Goal: Task Accomplishment & Management: Complete application form

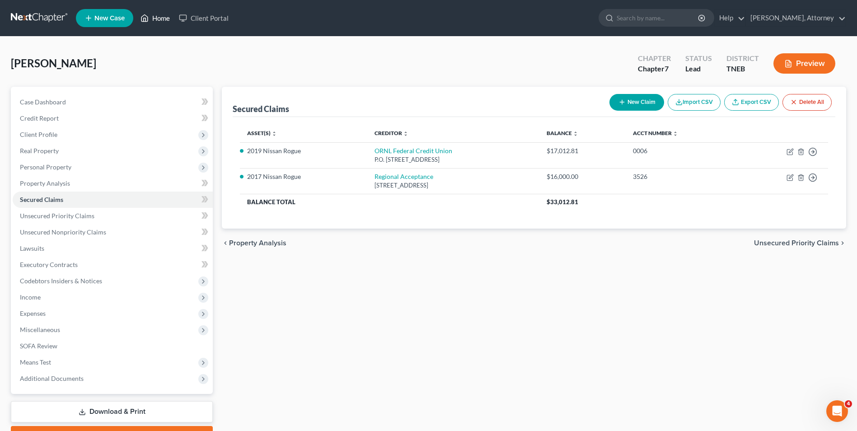
click at [168, 17] on link "Home" at bounding box center [155, 18] width 38 height 16
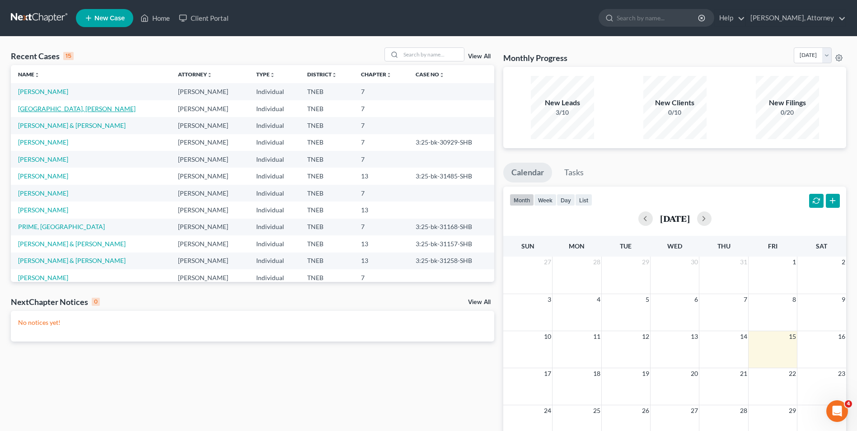
click at [47, 105] on link "[GEOGRAPHIC_DATA], [PERSON_NAME]" at bounding box center [76, 109] width 117 height 8
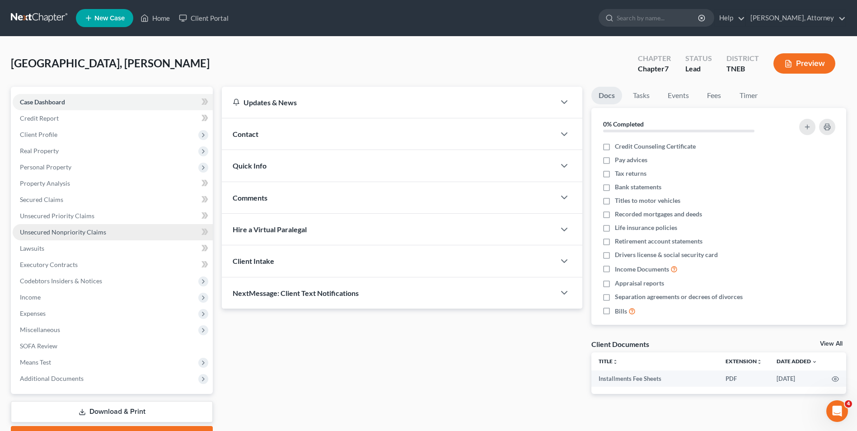
click at [62, 236] on link "Unsecured Nonpriority Claims" at bounding box center [113, 232] width 200 height 16
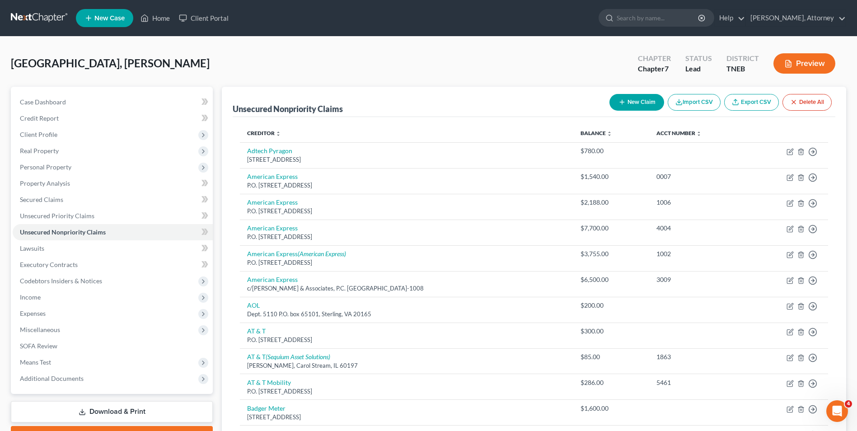
click at [643, 98] on button "New Claim" at bounding box center [636, 102] width 55 height 17
select select "0"
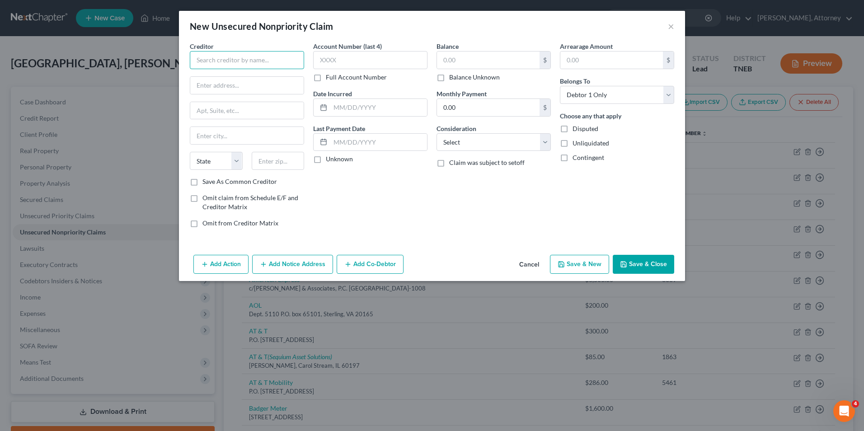
click at [231, 61] on input "text" at bounding box center [247, 60] width 114 height 18
type input "Northwest Registered Agent"
type input "Corporate Filings"
type input "[STREET_ADDRESS][PERSON_NAME]"
type input "S"
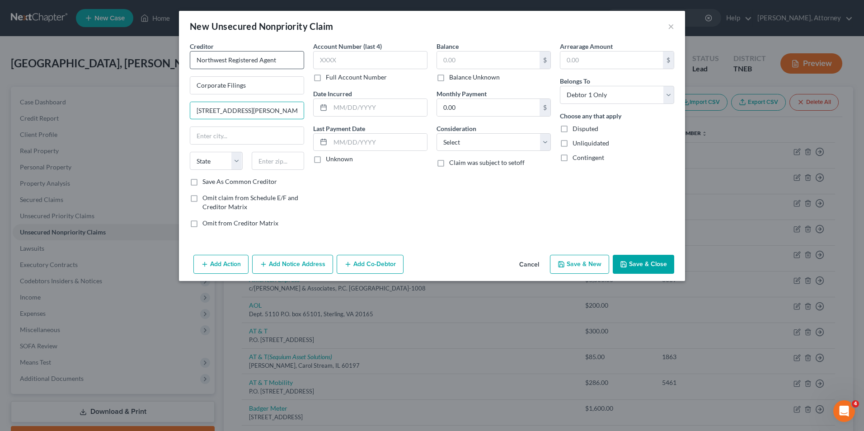
type input "[STREET_ADDRESS][PERSON_NAME]"
type input "[PERSON_NAME]"
select select "51"
type input "82801"
select select "53"
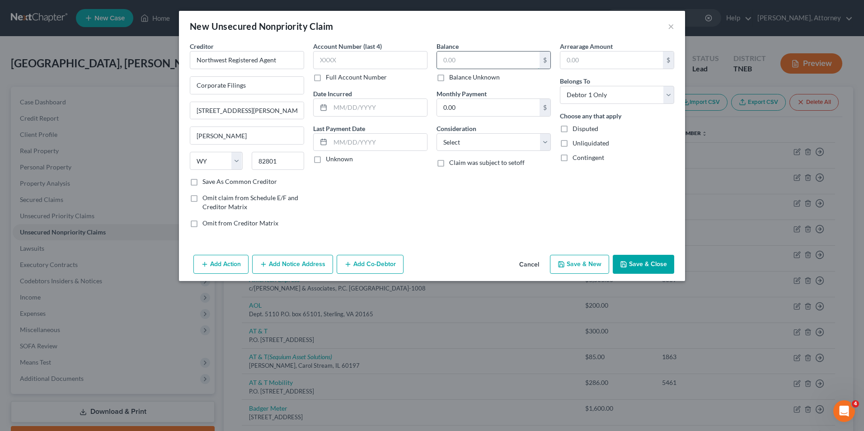
click at [446, 53] on input "text" at bounding box center [488, 59] width 103 height 17
type input "500"
click at [465, 149] on select "Select Cable / Satellite Services Collection Agency Credit Card Debt Debt Couns…" at bounding box center [493, 142] width 114 height 18
select select "10"
click at [436, 133] on select "Select Cable / Satellite Services Collection Agency Credit Card Debt Debt Couns…" at bounding box center [493, 142] width 114 height 18
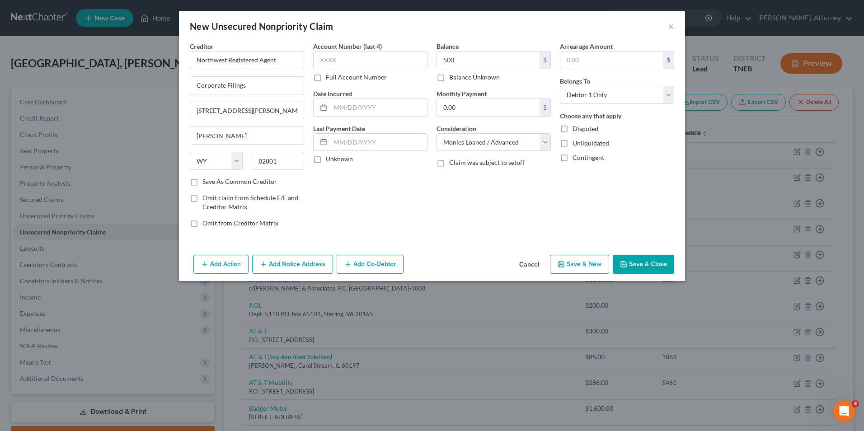
click at [578, 264] on button "Save & New" at bounding box center [579, 264] width 59 height 19
select select "0"
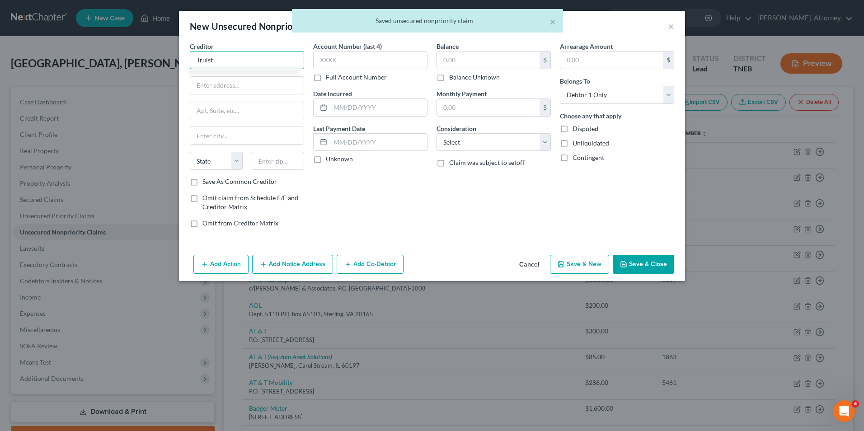
type input "Truist"
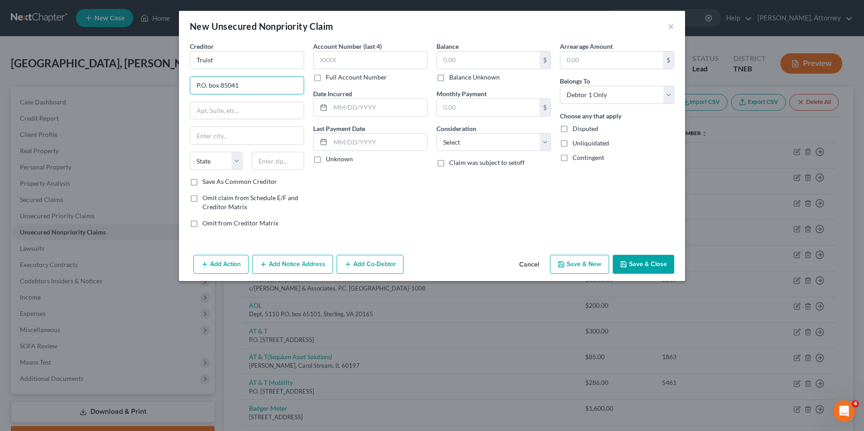
type input "P.O. box 85041"
type input "[GEOGRAPHIC_DATA]"
select select "48"
type input "23285"
click at [375, 104] on input "text" at bounding box center [378, 107] width 97 height 17
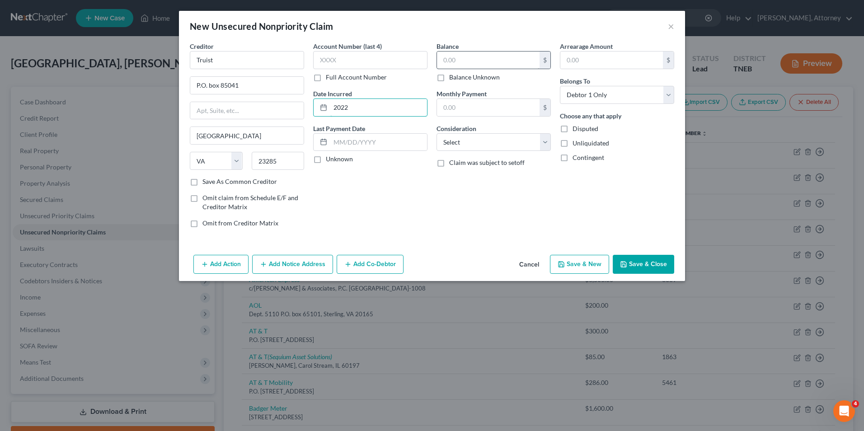
type input "2022"
click at [465, 60] on input "text" at bounding box center [488, 59] width 103 height 17
type input "200"
click at [468, 145] on select "Select Cable / Satellite Services Collection Agency Credit Card Debt Debt Couns…" at bounding box center [493, 142] width 114 height 18
select select "15"
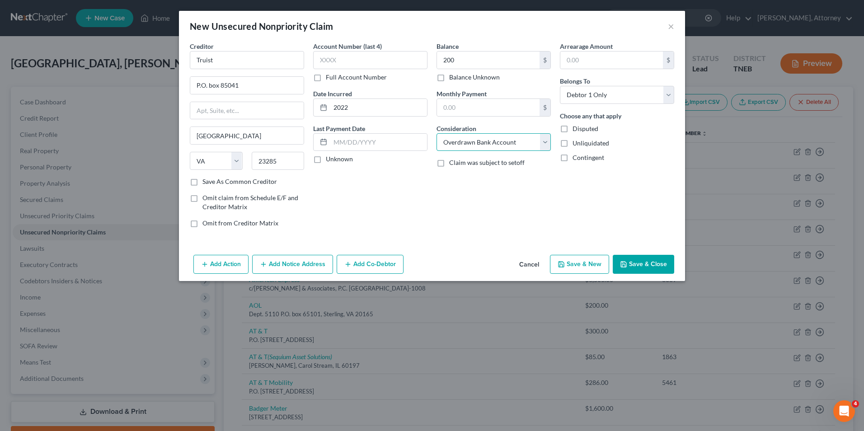
click at [436, 133] on select "Select Cable / Satellite Services Collection Agency Credit Card Debt Debt Couns…" at bounding box center [493, 142] width 114 height 18
click at [572, 264] on button "Save & New" at bounding box center [579, 264] width 59 height 19
select select "0"
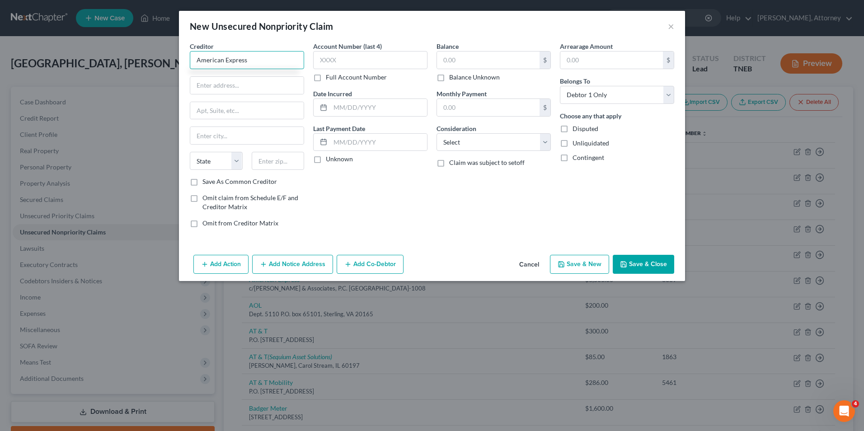
type input "American Express"
type input "P.O. Box 981535"
type input "[GEOGRAPHIC_DATA]"
select select "45"
type input "79998"
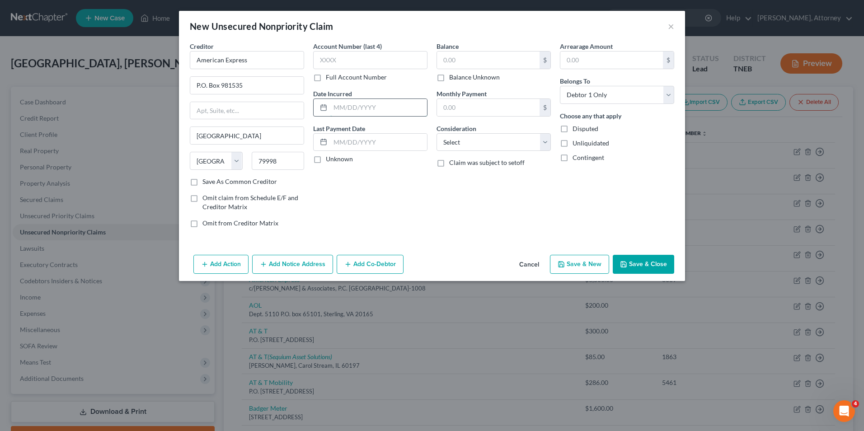
click at [358, 109] on input "text" at bounding box center [378, 107] width 97 height 17
type input "2020"
click at [465, 58] on input "text" at bounding box center [488, 59] width 103 height 17
type input "5,800"
click at [473, 146] on select "Select Cable / Satellite Services Collection Agency Credit Card Debt Debt Couns…" at bounding box center [493, 142] width 114 height 18
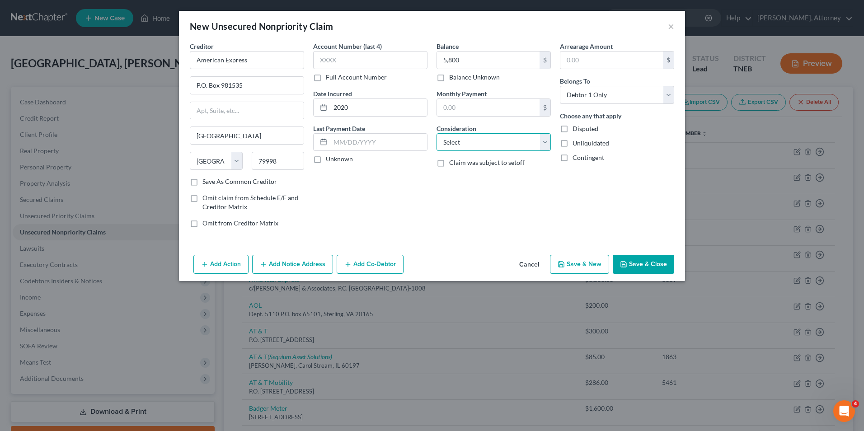
select select "2"
click at [436, 133] on select "Select Cable / Satellite Services Collection Agency Credit Card Debt Debt Couns…" at bounding box center [493, 142] width 114 height 18
click at [580, 261] on button "Save & New" at bounding box center [579, 264] width 59 height 19
select select "0"
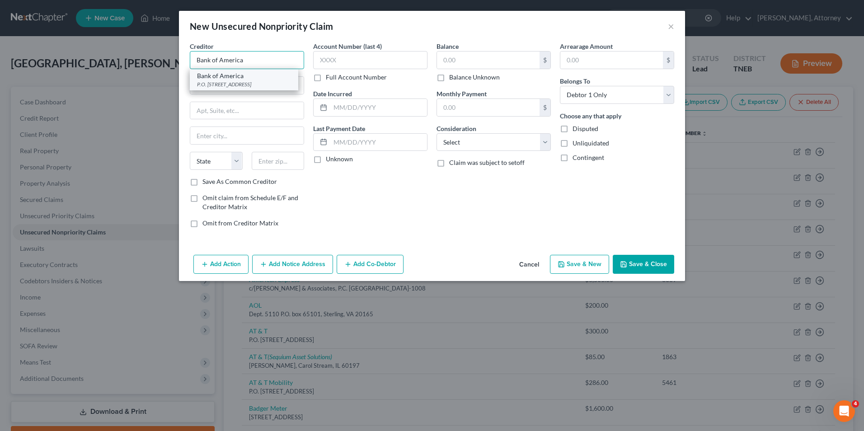
type input "Bank of America"
click at [255, 87] on div "P.O. [STREET_ADDRESS]" at bounding box center [244, 84] width 94 height 8
type input "P.O. Box 15019"
type input "Wilmington"
select select "7"
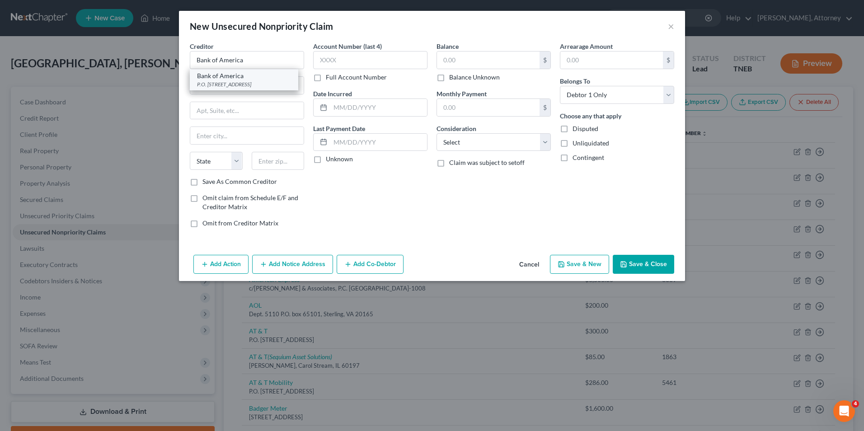
type input "19886-5019"
click at [332, 111] on input "text" at bounding box center [378, 107] width 97 height 17
type input "2020"
click at [456, 61] on input "text" at bounding box center [488, 59] width 103 height 17
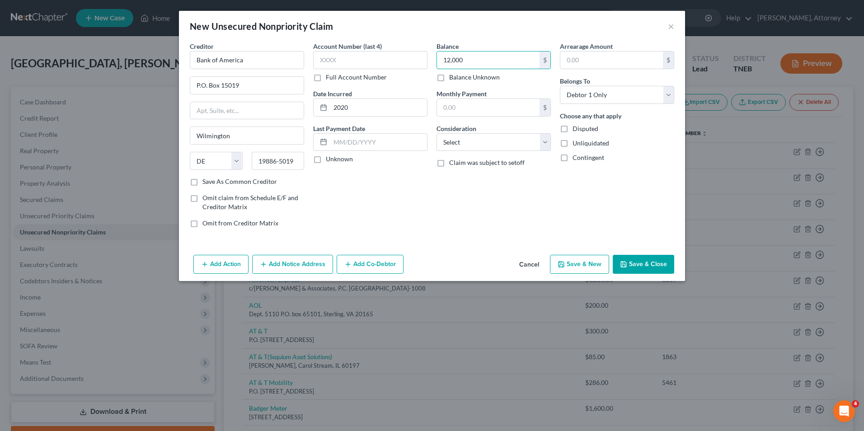
type input "12,000"
click at [469, 150] on div "Balance 12,000.00 $ Balance Unknown Balance Undetermined 12,000 $ Balance Unkno…" at bounding box center [493, 138] width 123 height 193
click at [469, 150] on select "Select Cable / Satellite Services Collection Agency Credit Card Debt Debt Couns…" at bounding box center [493, 142] width 114 height 18
select select "2"
click at [436, 133] on select "Select Cable / Satellite Services Collection Agency Credit Card Debt Debt Couns…" at bounding box center [493, 142] width 114 height 18
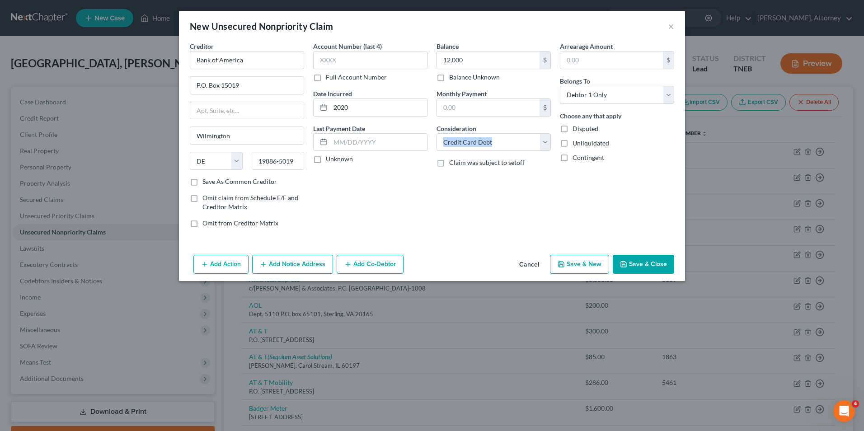
click at [572, 263] on button "Save & New" at bounding box center [579, 264] width 59 height 19
select select "0"
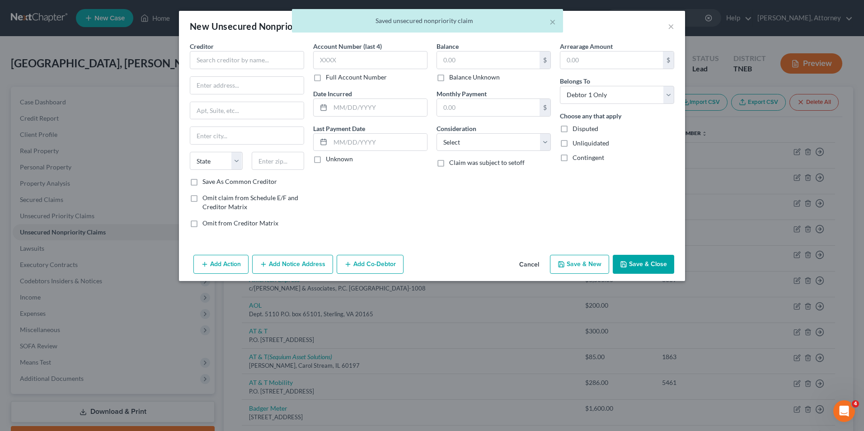
type input "12,000.00"
type input "0.00"
type input "UPS"
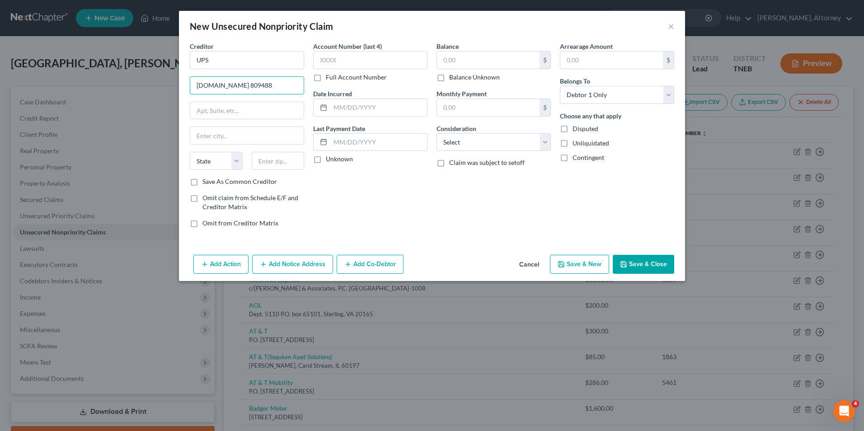
type input "[DOMAIN_NAME] 809488"
type input "[GEOGRAPHIC_DATA]"
select select "14"
type input "60680"
click at [379, 106] on input "text" at bounding box center [378, 107] width 97 height 17
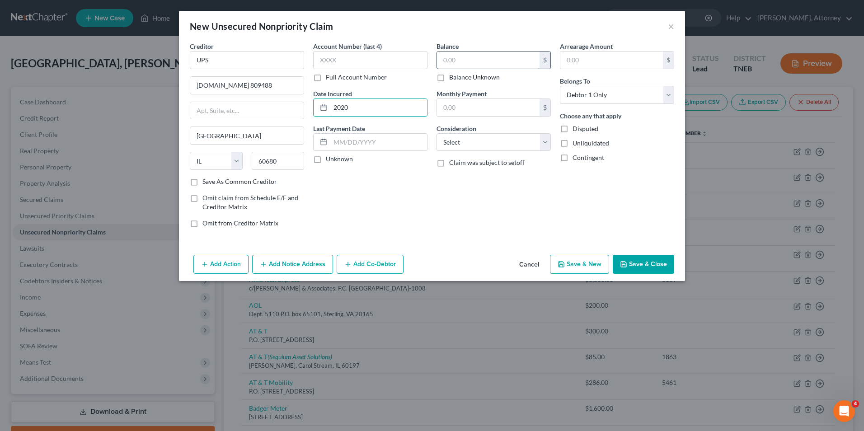
type input "2020"
click at [470, 61] on input "text" at bounding box center [488, 59] width 103 height 17
type input "25"
click at [469, 145] on select "Select Cable / Satellite Services Collection Agency Credit Card Debt Debt Couns…" at bounding box center [493, 142] width 114 height 18
select select "14"
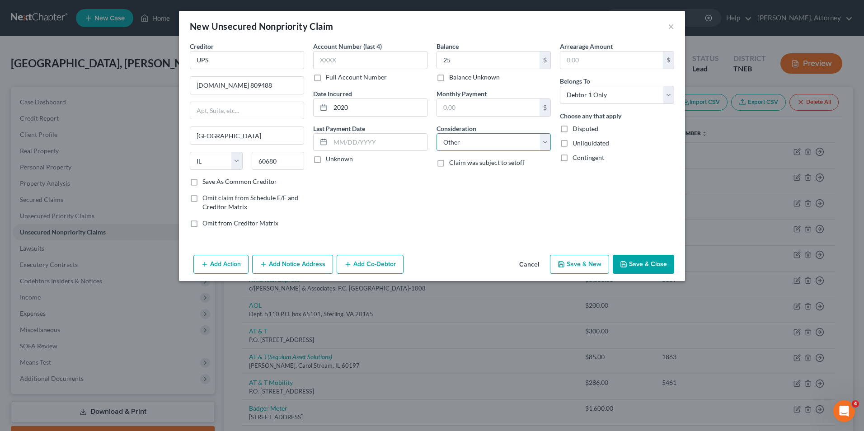
click at [436, 133] on select "Select Cable / Satellite Services Collection Agency Credit Card Debt Debt Couns…" at bounding box center [493, 142] width 114 height 18
click at [464, 178] on input "text" at bounding box center [493, 176] width 113 height 17
type input "shipping"
click at [571, 264] on button "Save & New" at bounding box center [579, 264] width 59 height 19
select select "0"
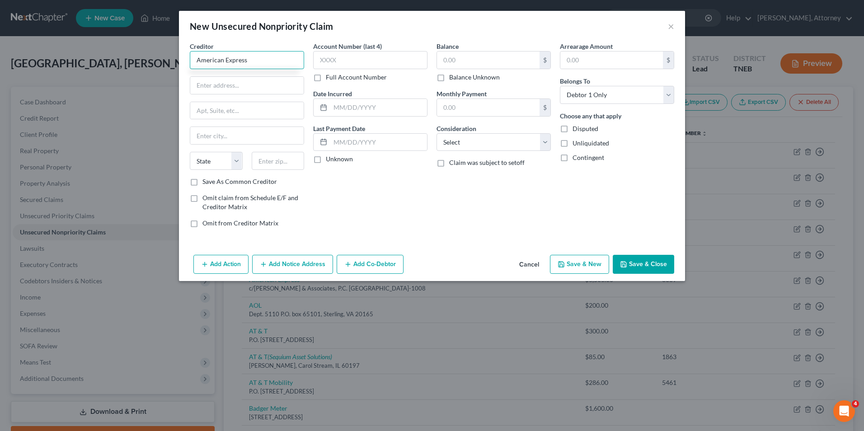
type input "American Express"
type input "c/[PERSON_NAME] & Assoc"
type input "80 Minuteman Rd"
type input "Andover"
select select "22"
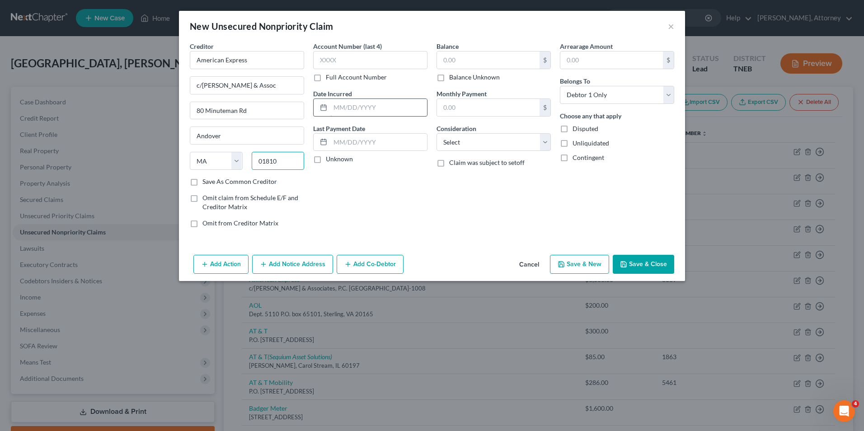
type input "01810"
click at [351, 107] on input "text" at bounding box center [378, 107] width 97 height 17
type input "2022"
click at [468, 59] on input "text" at bounding box center [488, 59] width 103 height 17
type input "6,010"
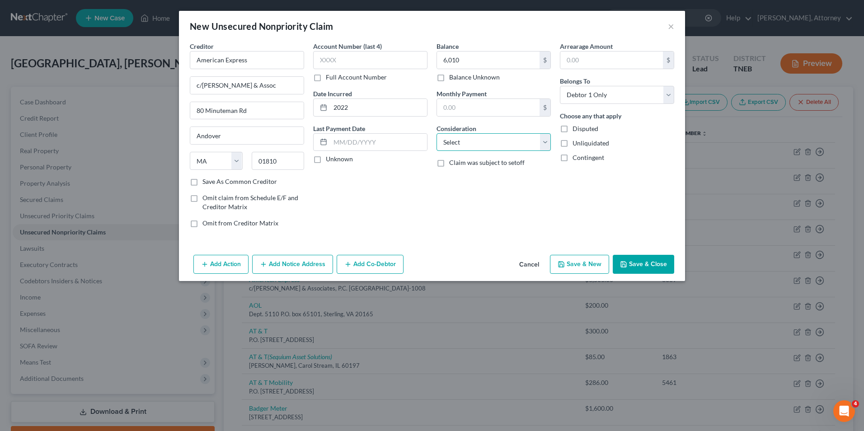
click at [471, 143] on select "Select Cable / Satellite Services Collection Agency Credit Card Debt Debt Couns…" at bounding box center [493, 142] width 114 height 18
select select "2"
click at [436, 133] on select "Select Cable / Satellite Services Collection Agency Credit Card Debt Debt Couns…" at bounding box center [493, 142] width 114 height 18
click at [581, 266] on button "Save & New" at bounding box center [579, 264] width 59 height 19
select select "0"
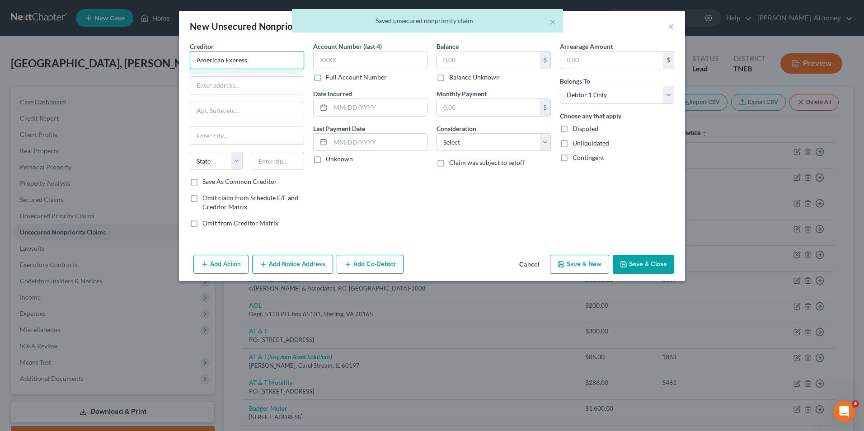
type input "American Express"
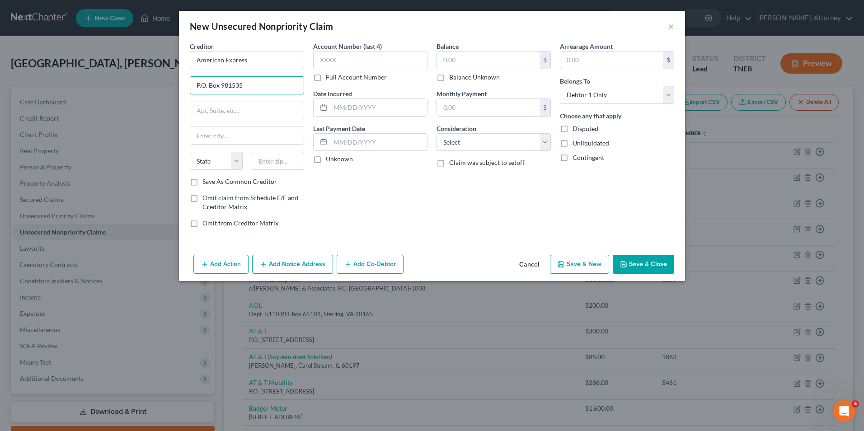
type input "P.O. Box 981535"
type input "[GEOGRAPHIC_DATA]"
select select "45"
type input "79998"
click at [411, 109] on input "text" at bounding box center [378, 107] width 97 height 17
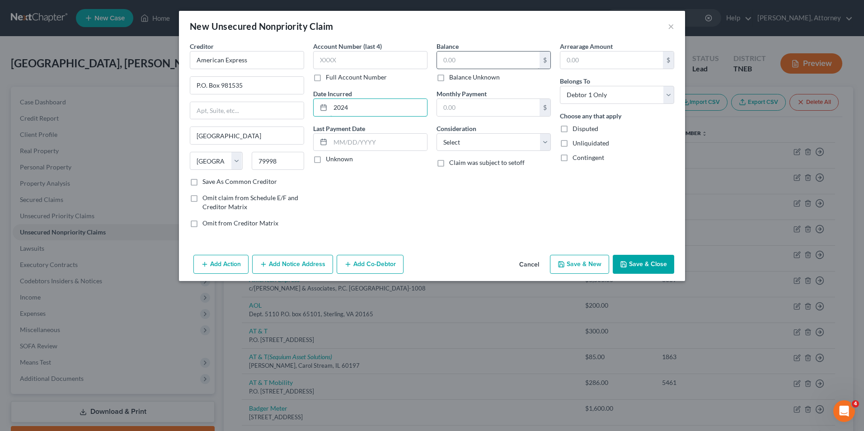
type input "2024"
click at [482, 56] on input "text" at bounding box center [488, 59] width 103 height 17
type input "7"
type input "6,500"
click at [477, 144] on select "Select Cable / Satellite Services Collection Agency Credit Card Debt Debt Couns…" at bounding box center [493, 142] width 114 height 18
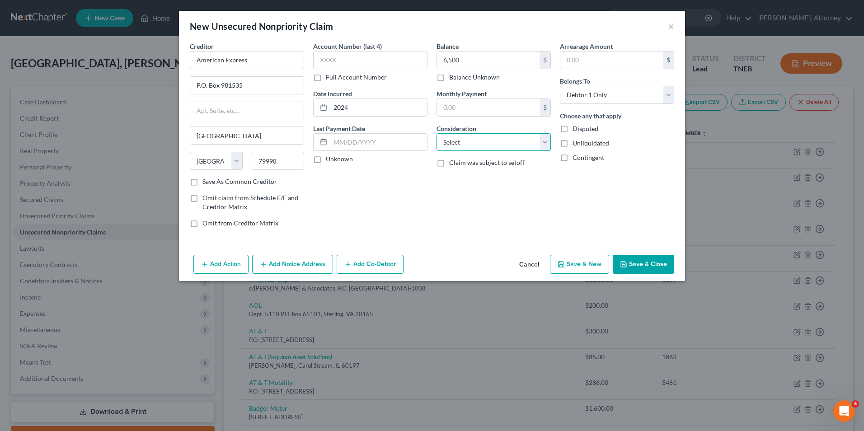
select select "2"
click at [436, 133] on select "Select Cable / Satellite Services Collection Agency Credit Card Debt Debt Couns…" at bounding box center [493, 142] width 114 height 18
click at [646, 274] on div "Add Action Add Notice Address Add Co-Debtor Cancel Save & New Save & Close" at bounding box center [432, 266] width 506 height 30
click at [651, 262] on button "Save & Close" at bounding box center [643, 264] width 61 height 19
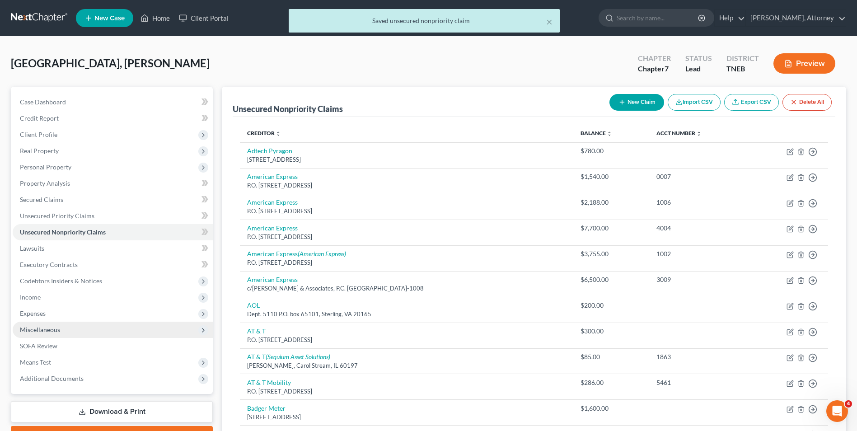
click at [36, 334] on span "Miscellaneous" at bounding box center [113, 330] width 200 height 16
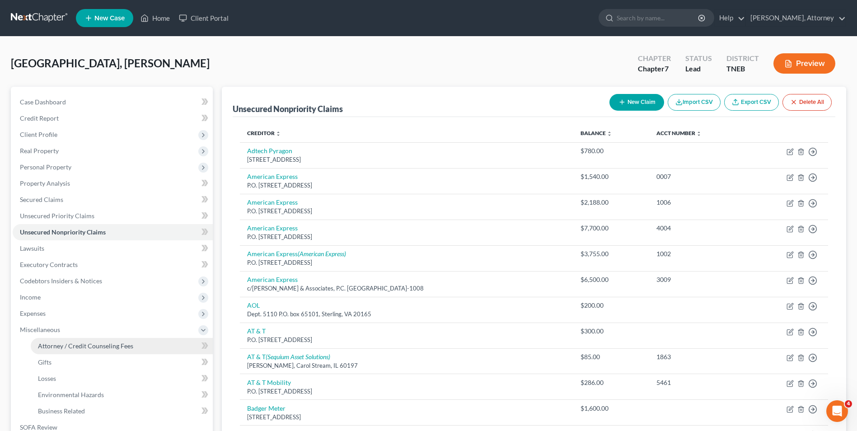
click at [52, 342] on span "Attorney / Credit Counseling Fees" at bounding box center [85, 346] width 95 height 8
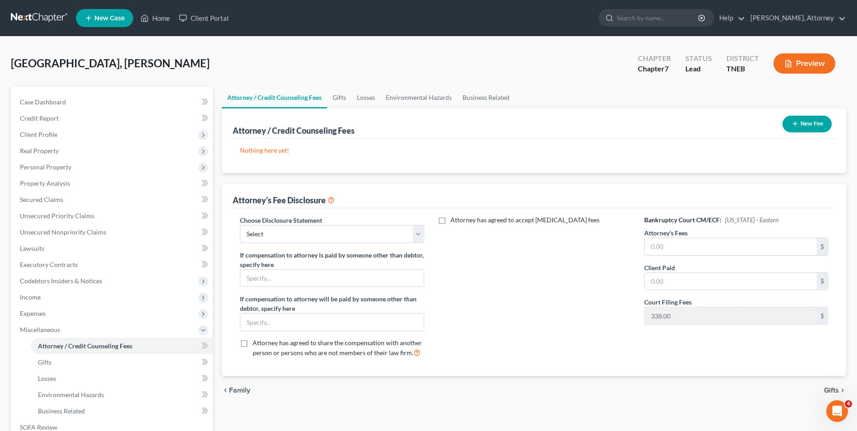
click at [798, 127] on button "New Fee" at bounding box center [806, 124] width 49 height 17
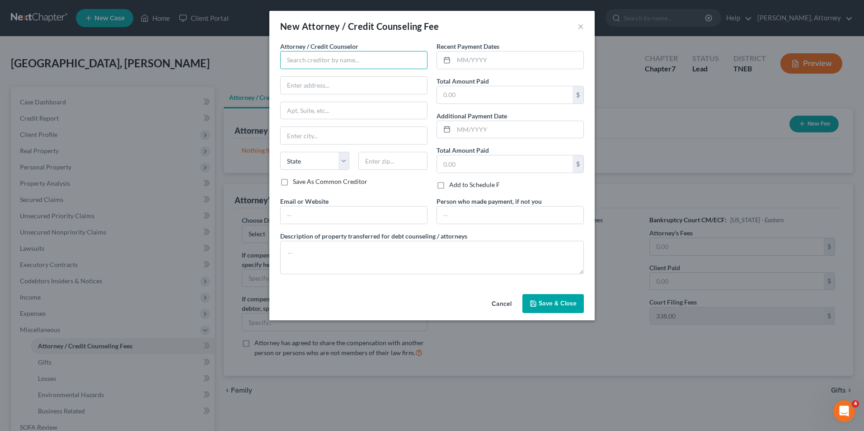
click at [349, 62] on input "text" at bounding box center [353, 60] width 147 height 18
type input "[PERSON_NAME]"
type input "[STREET_ADDRESS]"
type input "[GEOGRAPHIC_DATA]"
type input "37917"
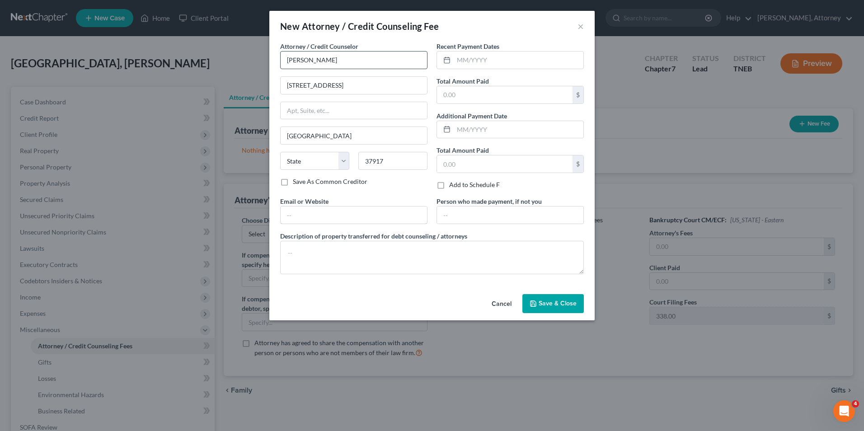
type input "[EMAIL_ADDRESS][DOMAIN_NAME]"
select select "44"
click at [466, 57] on input "text" at bounding box center [519, 59] width 130 height 17
type input "[DATE]"
click at [458, 99] on input "text" at bounding box center [505, 94] width 136 height 17
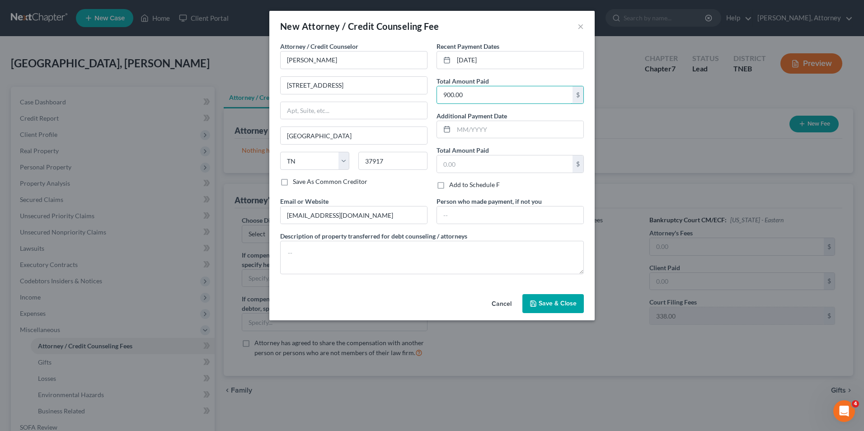
type input "900.00"
click at [548, 308] on button "Save & Close" at bounding box center [552, 303] width 61 height 19
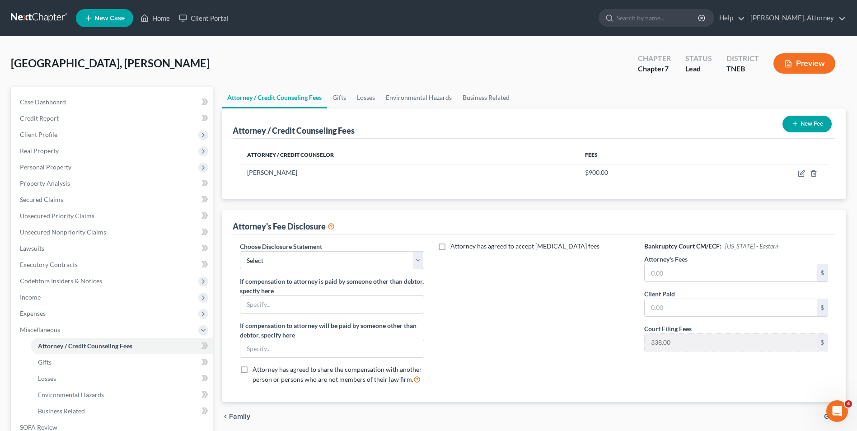
click at [326, 235] on div "Choose Disclosure Statement Select Attorney Disclosure If compensation to attor…" at bounding box center [534, 318] width 603 height 168
click at [324, 261] on select "Select Attorney Disclosure" at bounding box center [332, 260] width 184 height 18
select select "0"
click at [240, 251] on select "Select Attorney Disclosure" at bounding box center [332, 260] width 184 height 18
click at [664, 269] on input "text" at bounding box center [731, 272] width 172 height 17
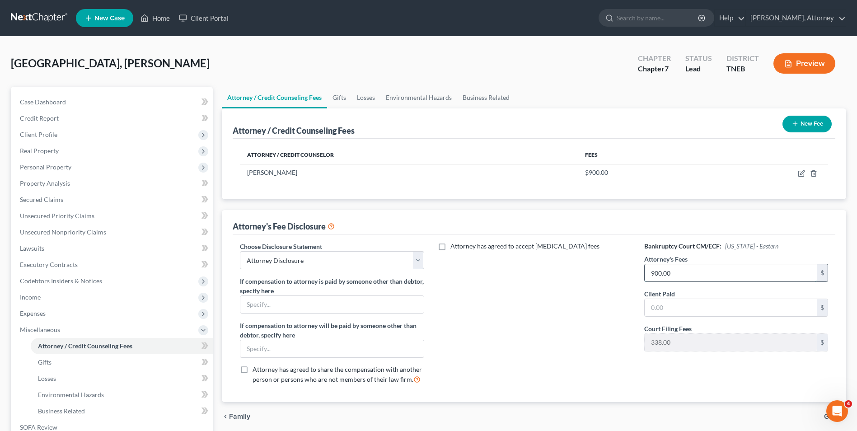
type input "900.00"
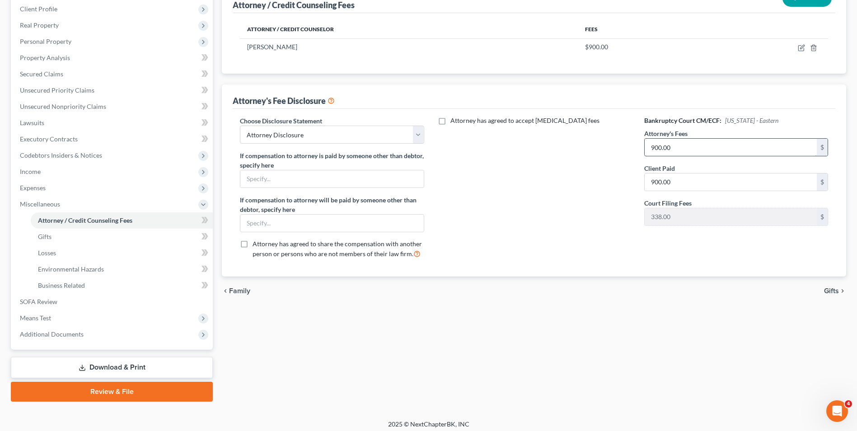
scroll to position [131, 0]
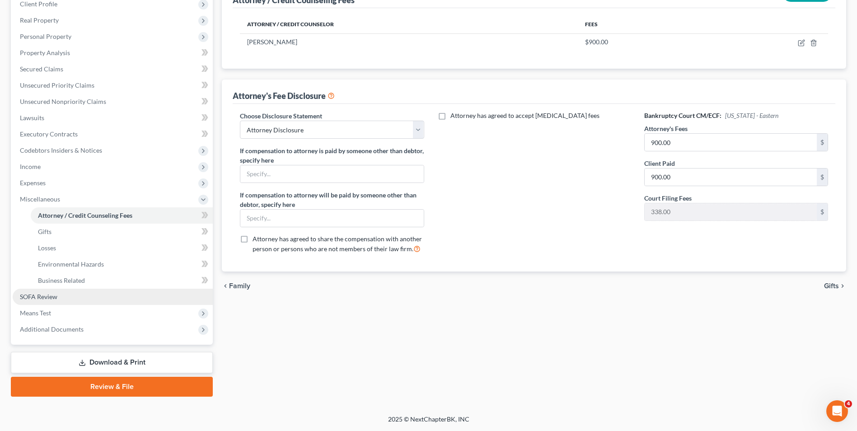
click at [50, 289] on link "SOFA Review" at bounding box center [113, 297] width 200 height 16
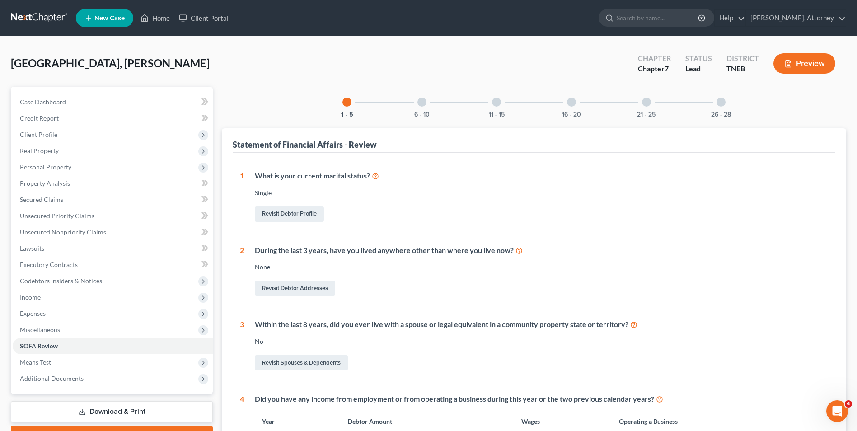
scroll to position [231, 0]
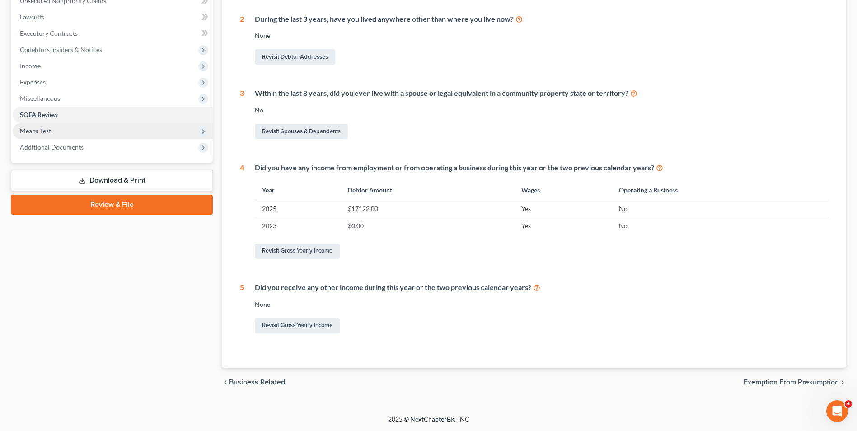
click at [29, 125] on span "Means Test" at bounding box center [113, 131] width 200 height 16
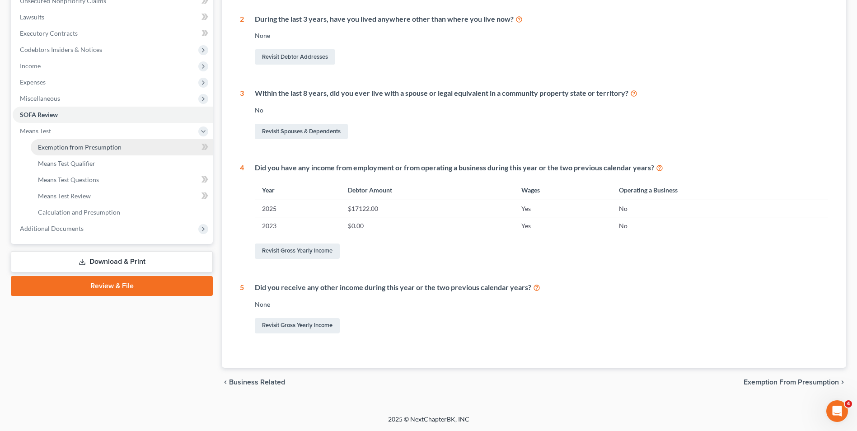
click at [82, 147] on span "Exemption from Presumption" at bounding box center [80, 147] width 84 height 8
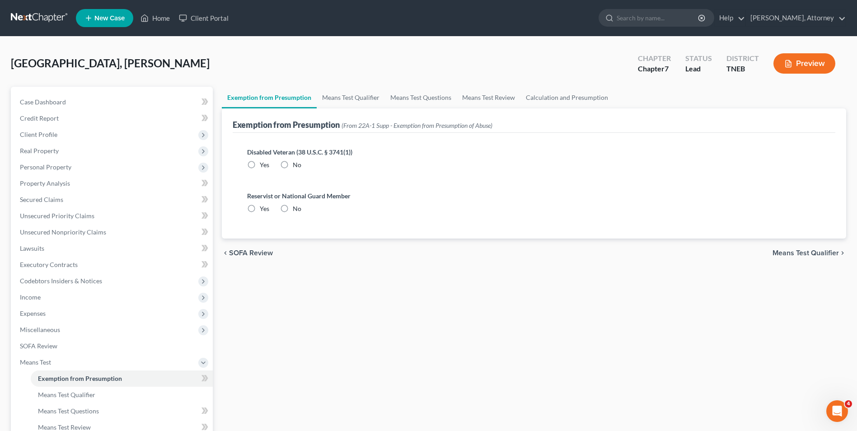
click at [293, 160] on label "No" at bounding box center [297, 164] width 9 height 9
click at [296, 160] on input "No" at bounding box center [299, 163] width 6 height 6
radio input "true"
click at [293, 206] on label "No" at bounding box center [297, 208] width 9 height 9
click at [296, 206] on input "No" at bounding box center [299, 207] width 6 height 6
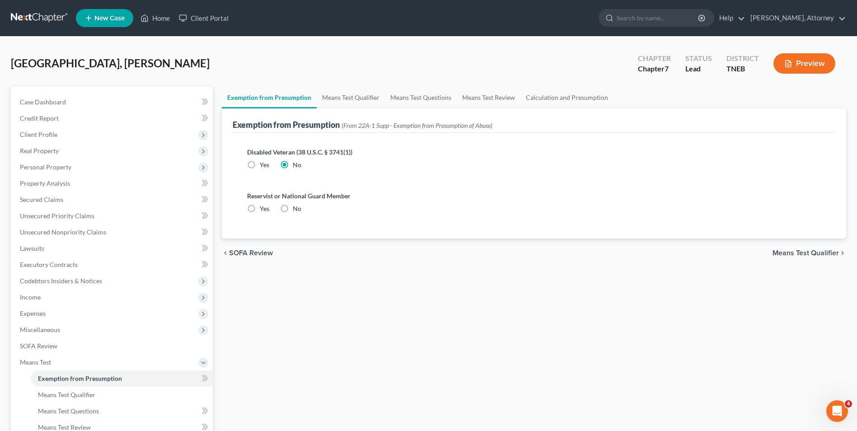
radio input "true"
click at [351, 97] on link "Means Test Qualifier" at bounding box center [351, 98] width 68 height 22
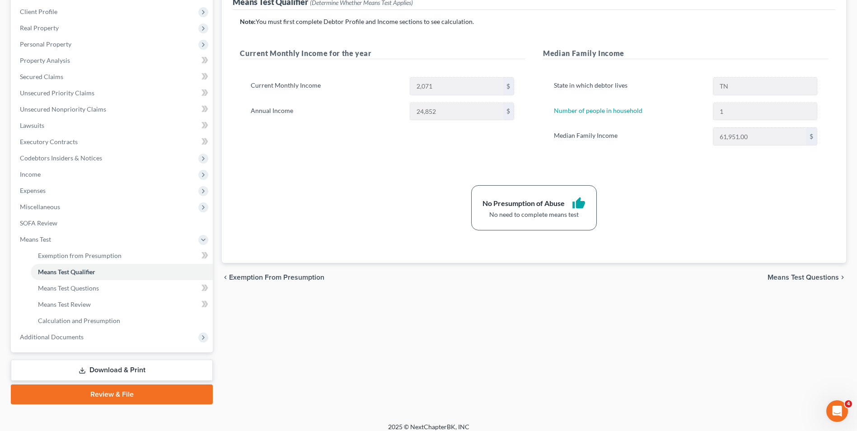
scroll to position [131, 0]
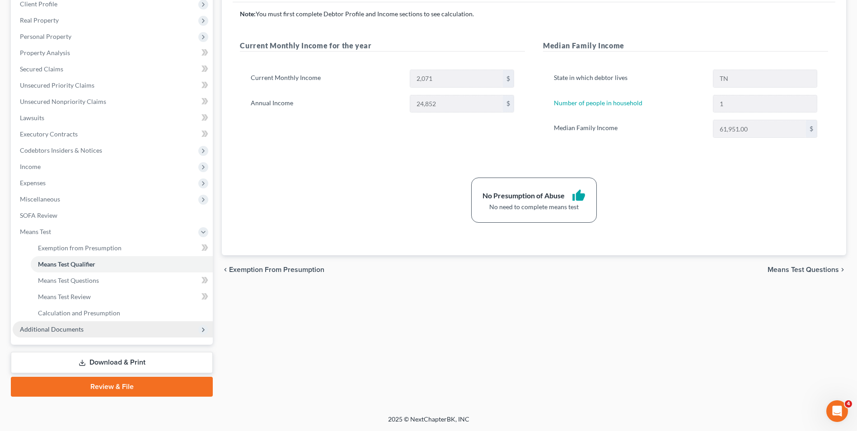
click at [59, 331] on span "Additional Documents" at bounding box center [52, 329] width 64 height 8
click at [61, 260] on span "Forms Library" at bounding box center [58, 264] width 40 height 8
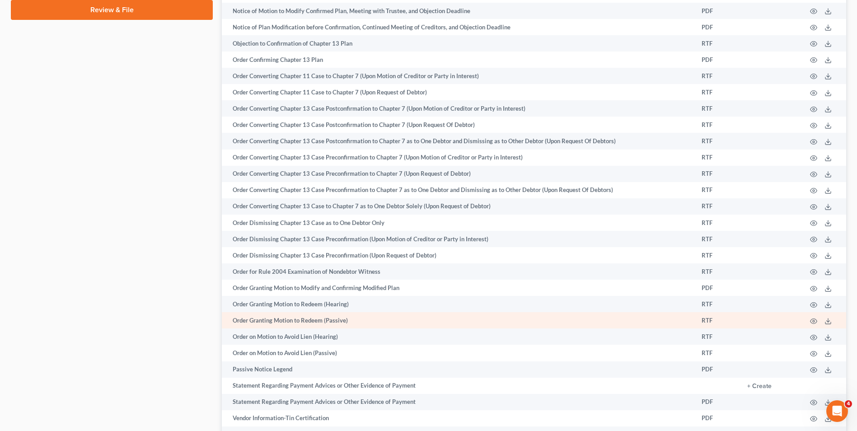
scroll to position [600, 0]
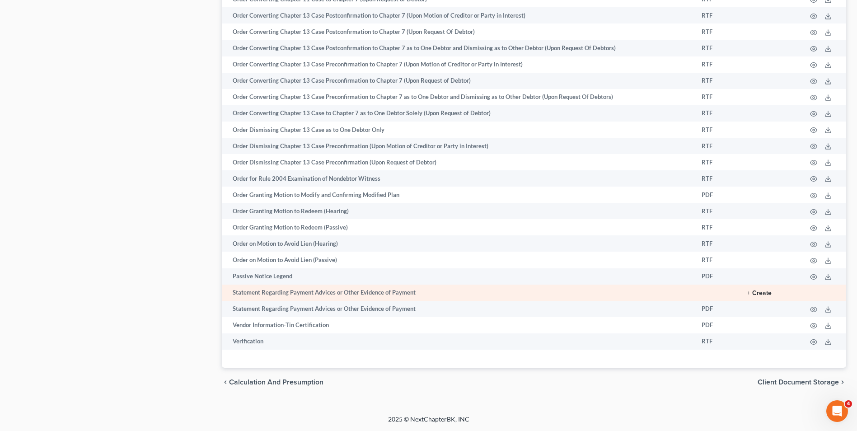
click at [768, 290] on button "+ Create" at bounding box center [759, 293] width 24 height 6
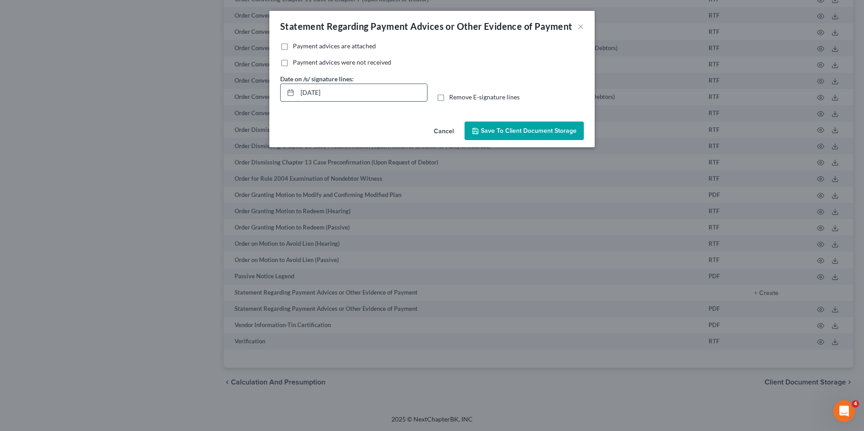
click at [348, 85] on input "[DATE]" at bounding box center [362, 92] width 130 height 17
click at [293, 63] on label "Payment advices were not received" at bounding box center [342, 62] width 98 height 9
click at [296, 63] on input "Payment advices were not received" at bounding box center [299, 61] width 6 height 6
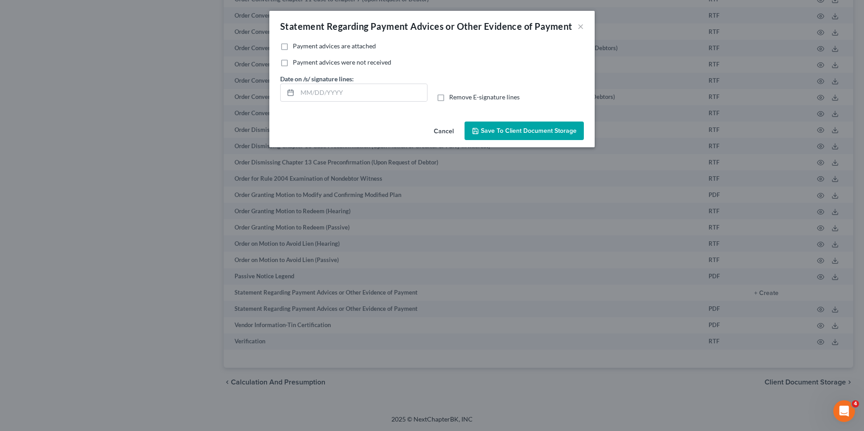
checkbox input "true"
click at [449, 97] on label "Remove E-signature lines" at bounding box center [484, 97] width 70 height 9
click at [453, 97] on input "Remove E-signature lines" at bounding box center [456, 96] width 6 height 6
checkbox input "true"
click at [491, 136] on button "Save to Client Document Storage" at bounding box center [523, 131] width 119 height 19
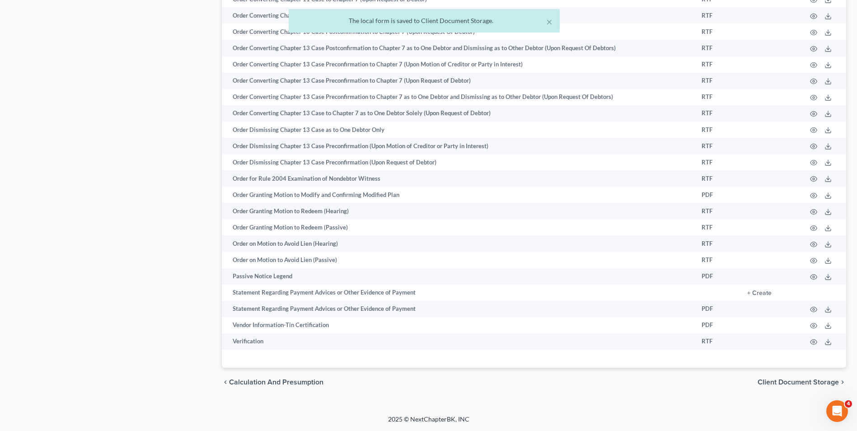
scroll to position [224, 0]
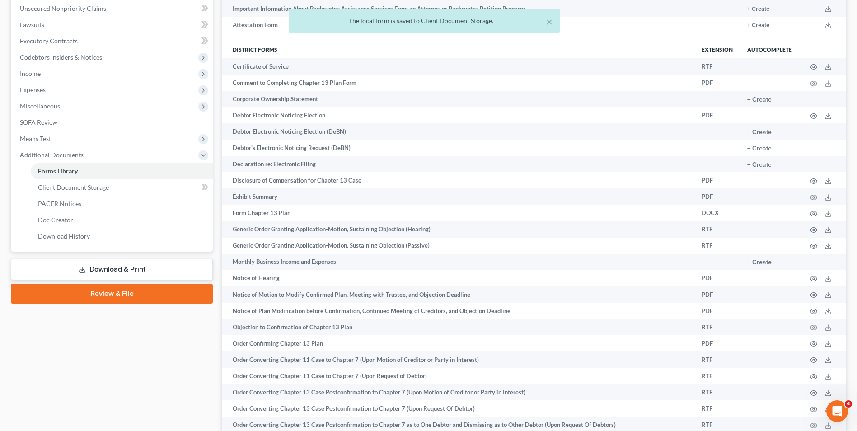
click at [115, 268] on link "Download & Print" at bounding box center [112, 269] width 202 height 21
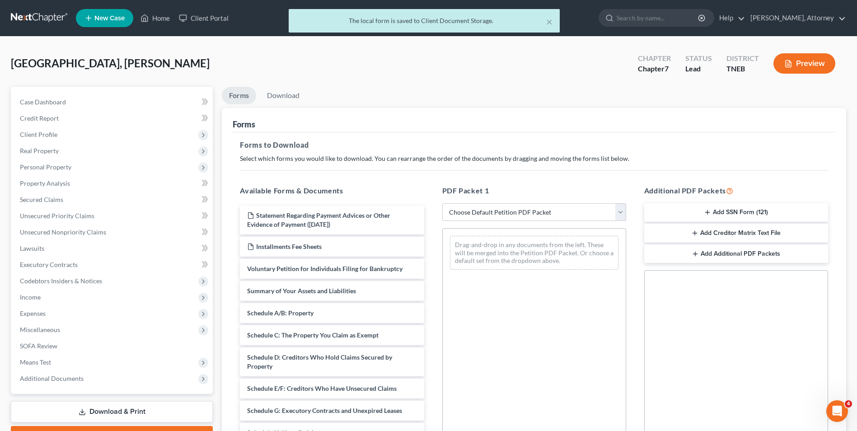
click at [540, 213] on select "Choose Default Petition PDF Packet Complete Bankruptcy Petition (all forms and …" at bounding box center [534, 212] width 184 height 18
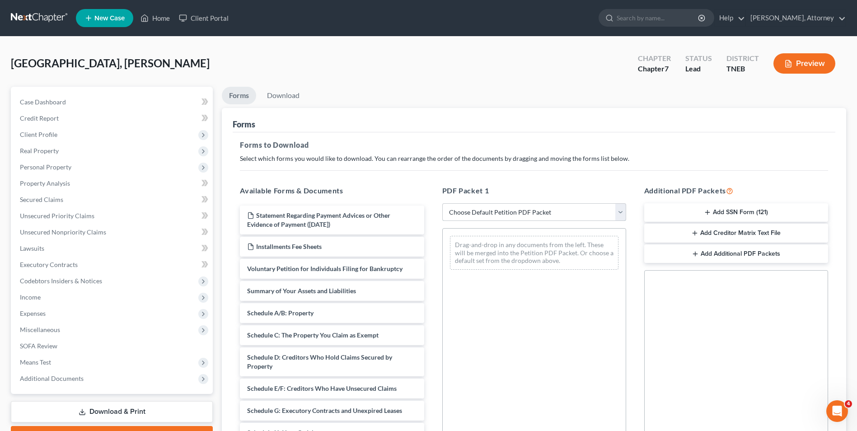
select select "0"
click at [442, 203] on select "Choose Default Petition PDF Packet Complete Bankruptcy Petition (all forms and …" at bounding box center [534, 212] width 184 height 18
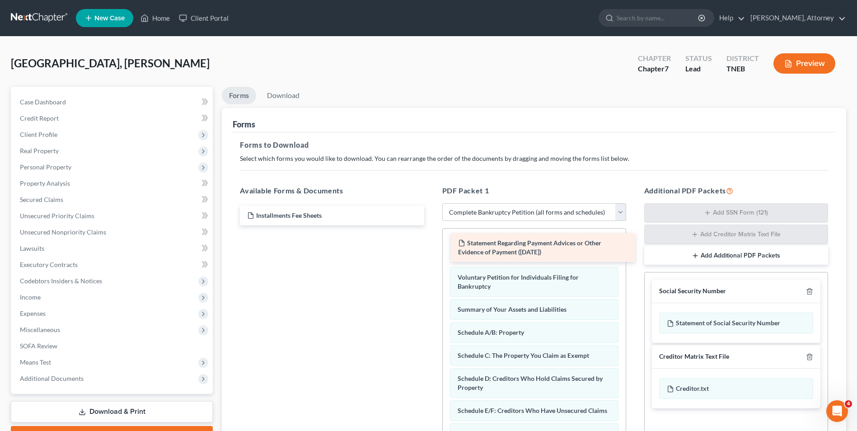
drag, startPoint x: 323, startPoint y: 219, endPoint x: 533, endPoint y: 246, distance: 212.7
click at [431, 225] on div "Statement Regarding Payment Advices or Other Evidence of Payment ([DATE]) State…" at bounding box center [332, 216] width 198 height 20
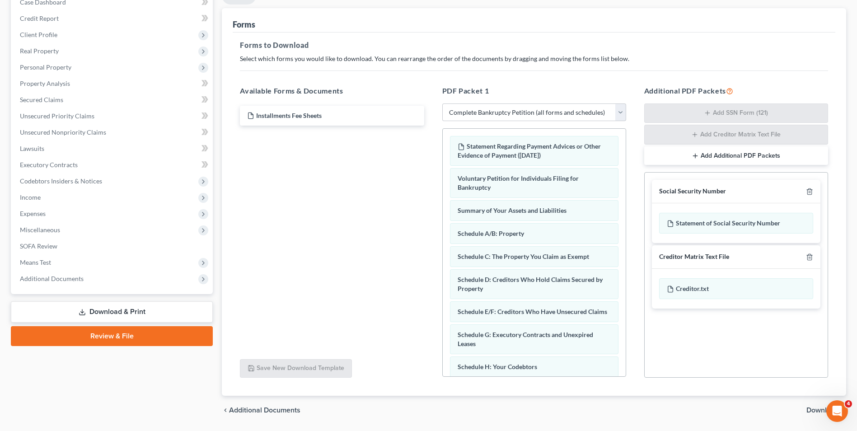
scroll to position [128, 0]
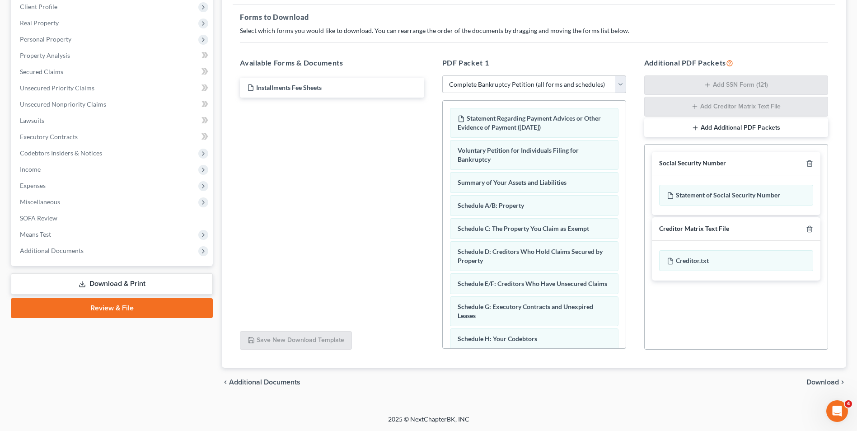
click at [821, 380] on span "Download" at bounding box center [822, 382] width 33 height 7
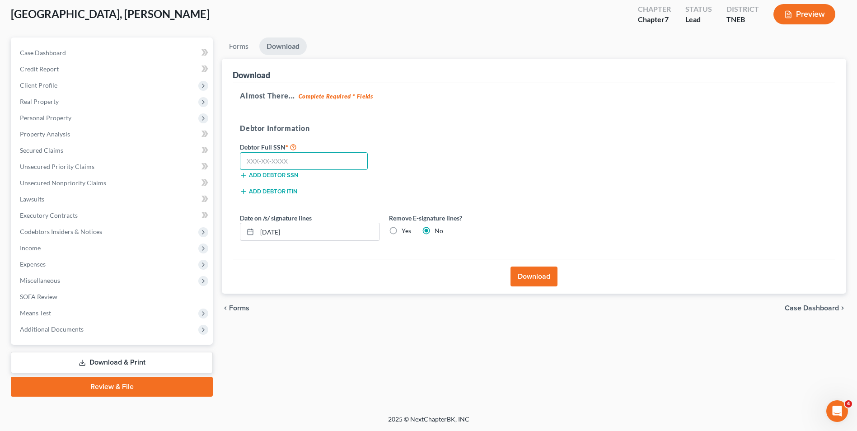
click at [282, 164] on input "text" at bounding box center [304, 161] width 128 height 18
type input "414-96-4753"
click at [298, 233] on input "[DATE]" at bounding box center [318, 231] width 122 height 17
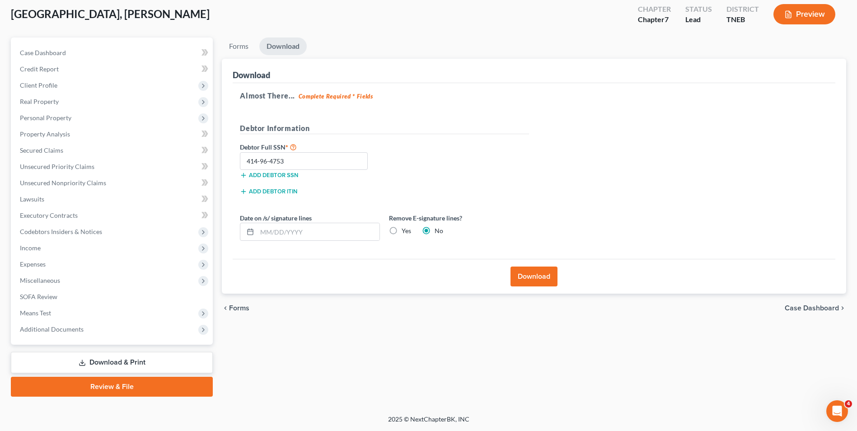
click at [402, 230] on label "Yes" at bounding box center [406, 230] width 9 height 9
click at [405, 230] on input "Yes" at bounding box center [408, 229] width 6 height 6
radio input "true"
radio input "false"
click at [519, 277] on button "Download" at bounding box center [533, 277] width 47 height 20
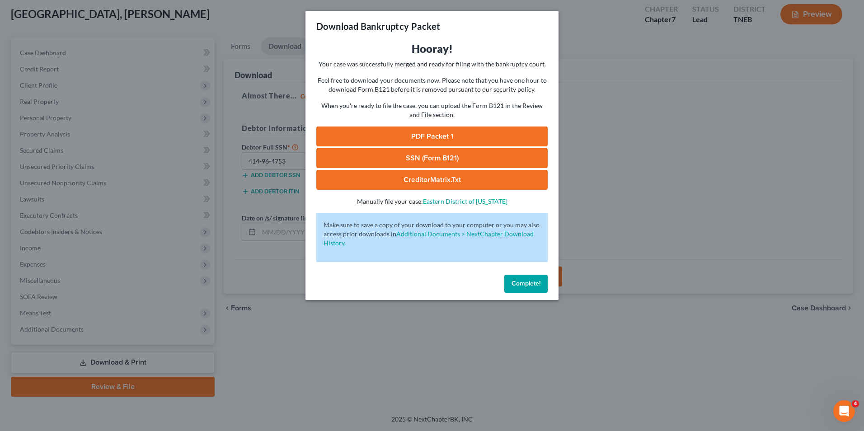
click at [447, 132] on link "PDF Packet 1" at bounding box center [431, 136] width 231 height 20
click at [463, 161] on link "SSN (Form B121)" at bounding box center [431, 158] width 231 height 20
